Goal: Task Accomplishment & Management: Use online tool/utility

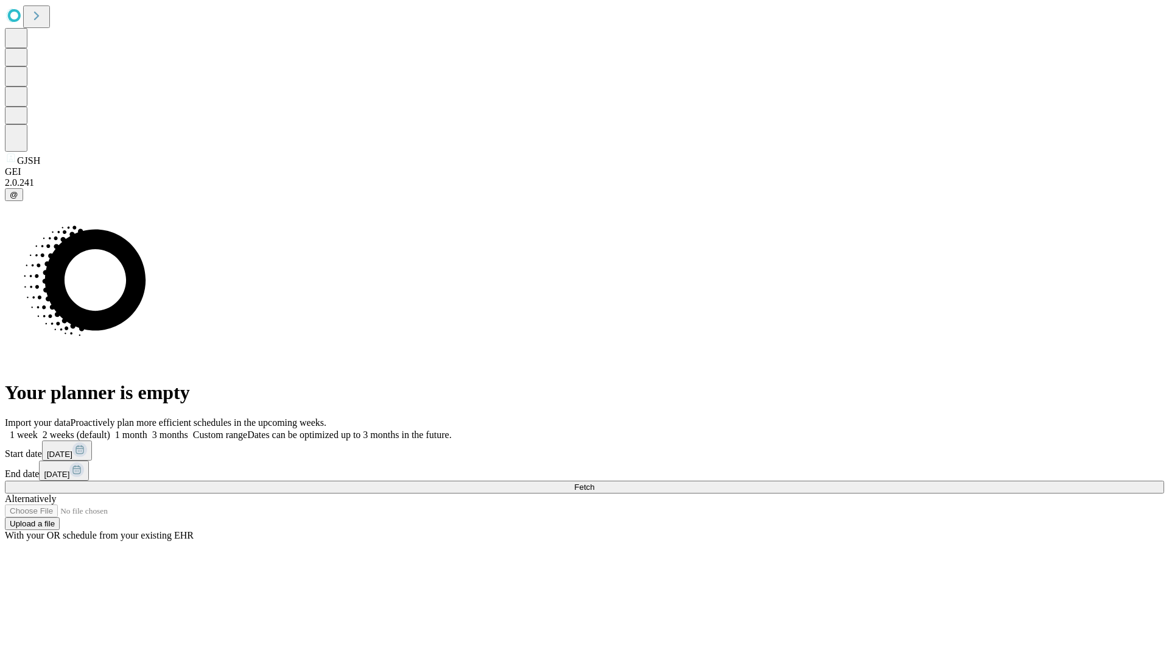
click at [594, 482] on span "Fetch" at bounding box center [584, 486] width 20 height 9
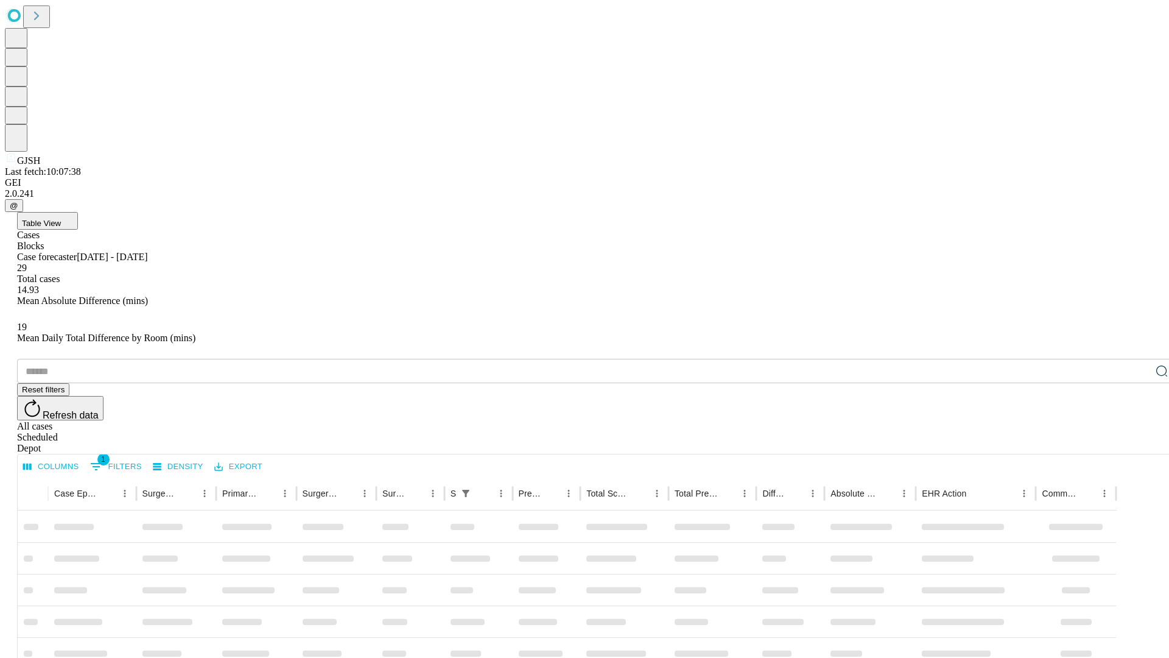
click at [1137, 443] on div "Depot" at bounding box center [596, 448] width 1159 height 11
